Goal: Task Accomplishment & Management: Use online tool/utility

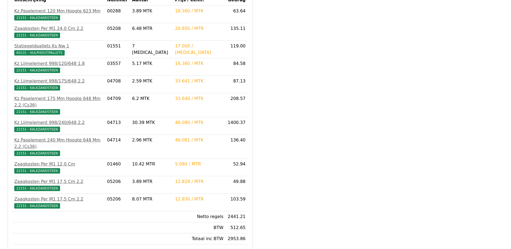
scroll to position [181, 0]
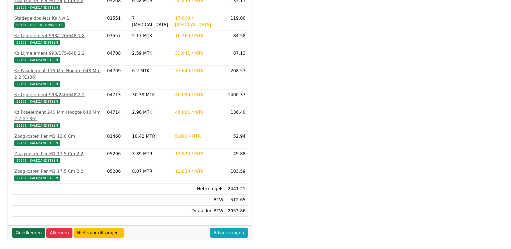
click at [32, 228] on link "Goedkeuren" at bounding box center [28, 233] width 33 height 10
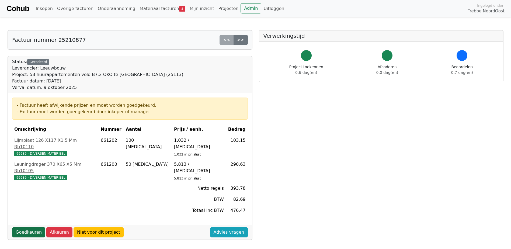
click at [22, 227] on link "Goedkeuren" at bounding box center [28, 232] width 33 height 10
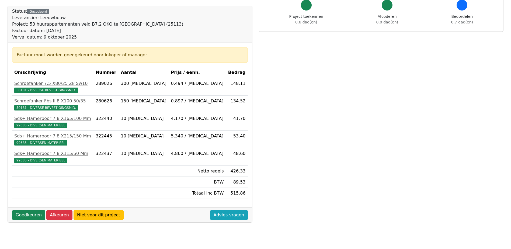
scroll to position [54, 0]
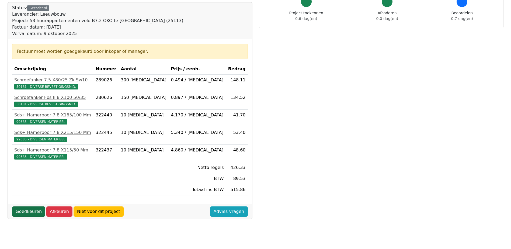
click at [30, 211] on link "Goedkeuren" at bounding box center [28, 211] width 33 height 10
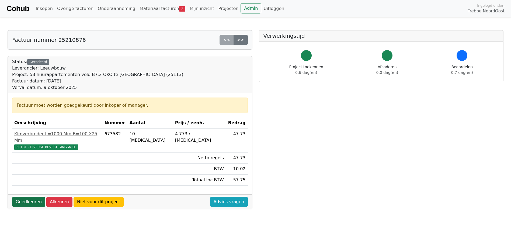
click at [29, 197] on link "Goedkeuren" at bounding box center [28, 202] width 33 height 10
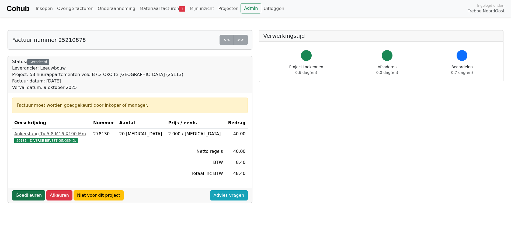
click at [26, 195] on link "Goedkeuren" at bounding box center [28, 195] width 33 height 10
